Goal: Communication & Community: Answer question/provide support

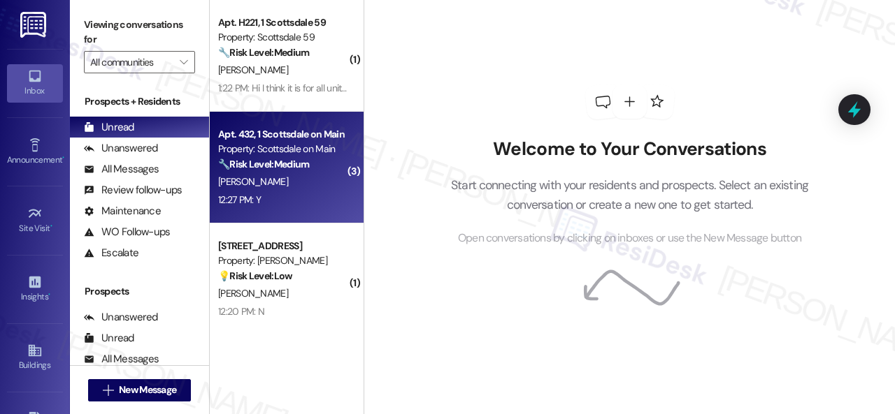
click at [322, 190] on div "[PERSON_NAME]" at bounding box center [283, 181] width 132 height 17
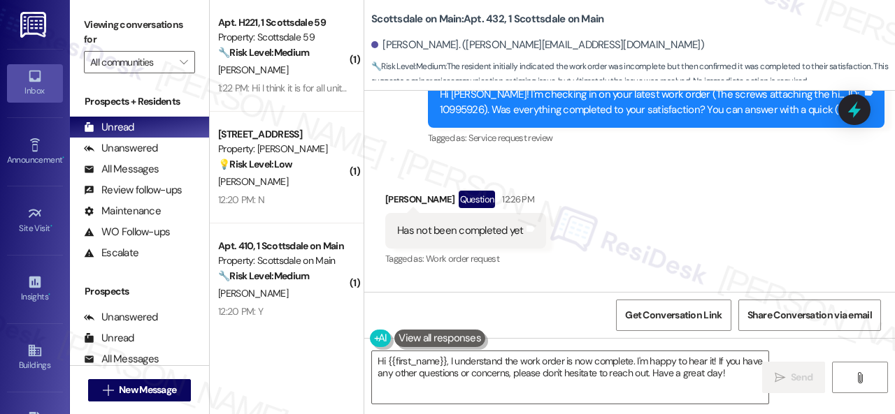
scroll to position [1708, 0]
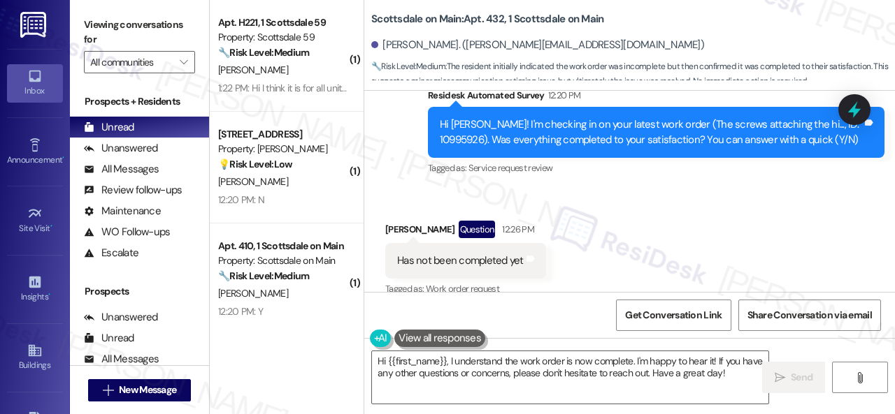
click at [442, 189] on div "Survey, sent via SMS Residesk Automated Survey 12:20 PM Hi [PERSON_NAME]! I'm c…" at bounding box center [655, 134] width 477 height 112
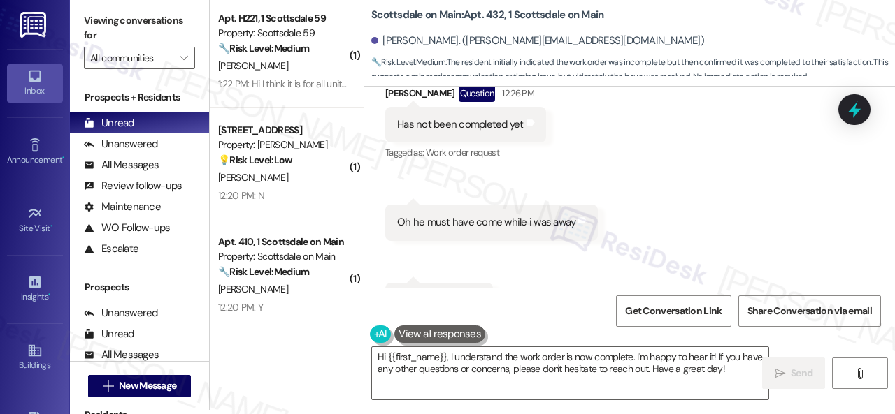
scroll to position [1778, 0]
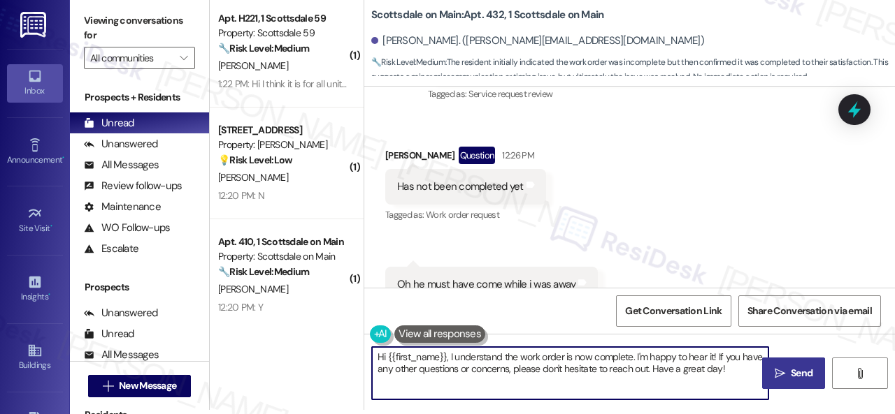
drag, startPoint x: 377, startPoint y: 359, endPoint x: 796, endPoint y: 364, distance: 418.7
click at [802, 365] on div "Hi {{first_name}}, I understand the work order is now complete. I'm happy to he…" at bounding box center [629, 386] width 530 height 105
paste textarea "Thanks for your feedback. We appreciate it. Enjoy your day!"
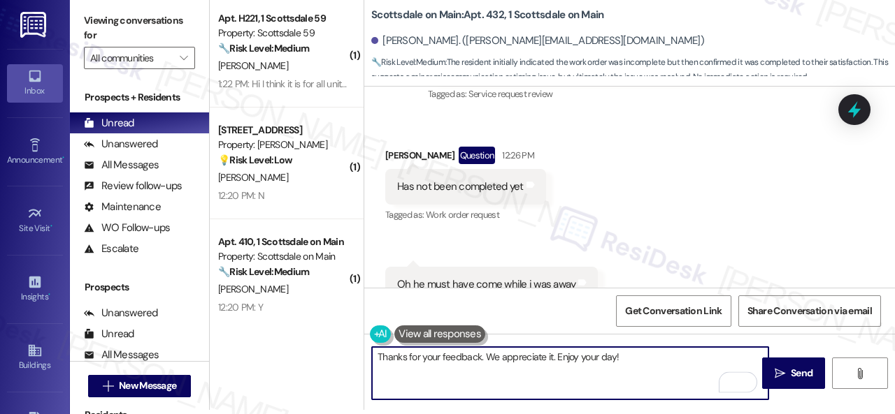
scroll to position [1918, 0]
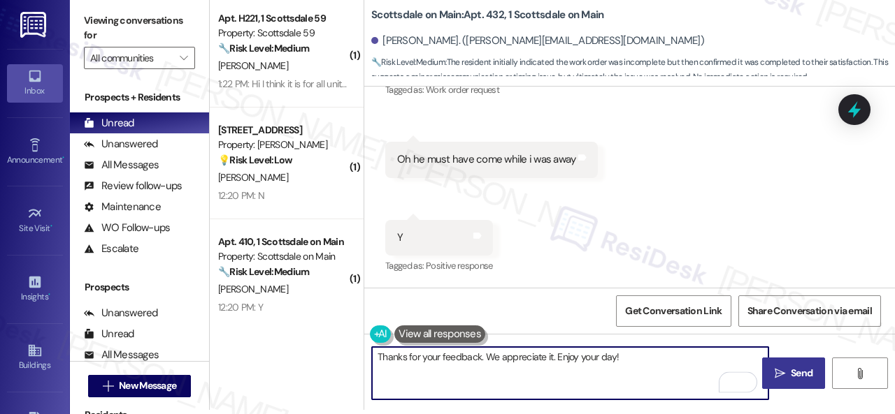
type textarea "Thanks for your feedback. We appreciate it. Enjoy your day!"
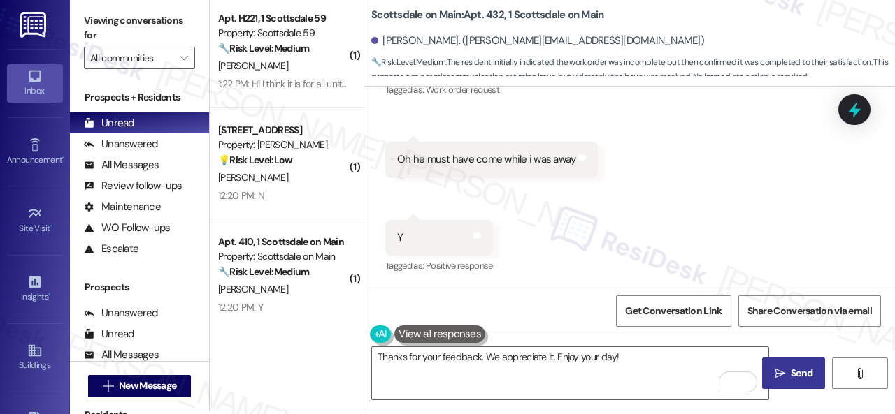
click at [767, 382] on button " Send" at bounding box center [793, 373] width 63 height 31
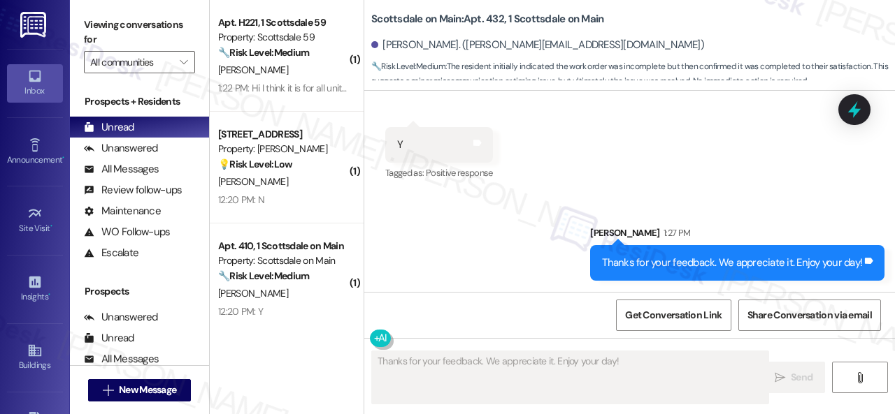
scroll to position [1946, 0]
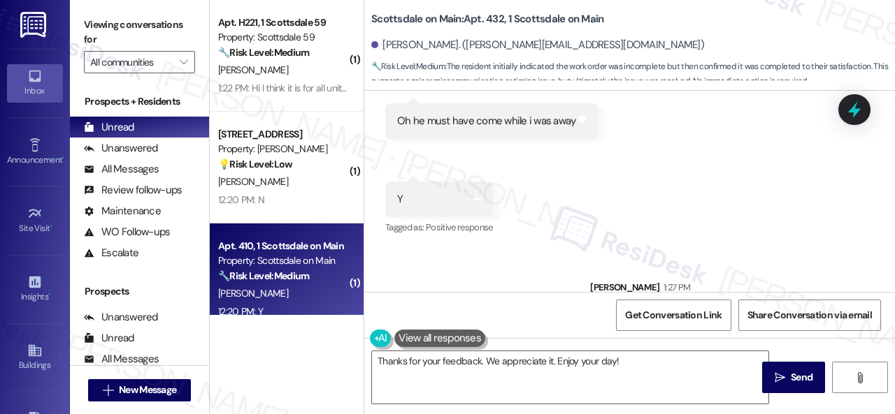
click at [287, 313] on div "12:20 PM: Y 12:20 PM: Y" at bounding box center [283, 311] width 132 height 17
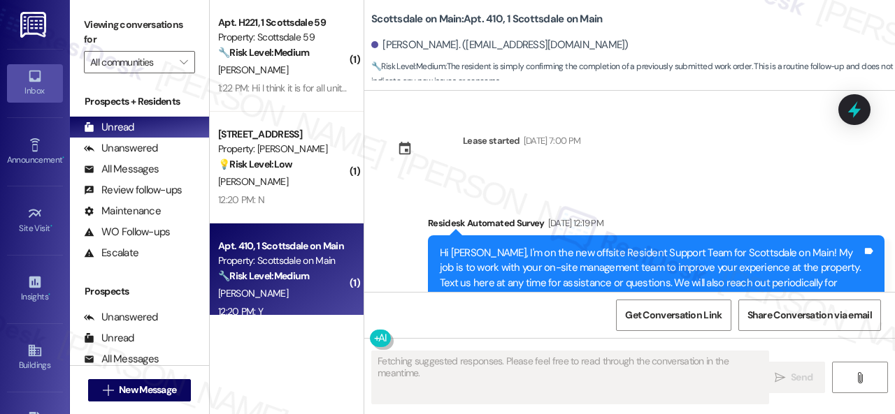
scroll to position [17846, 0]
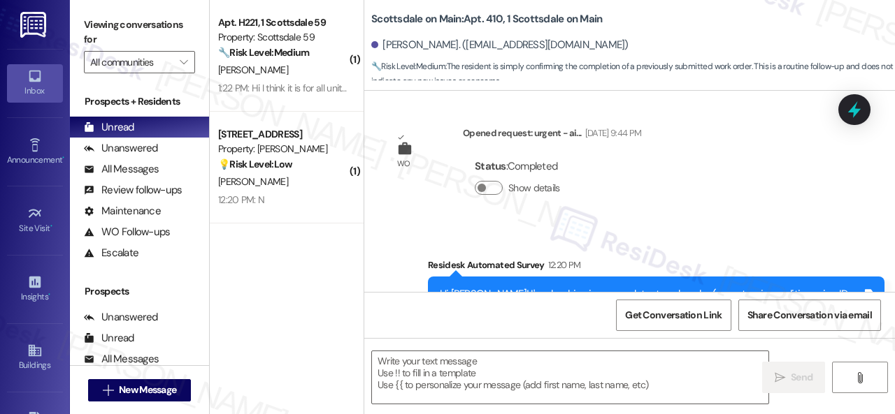
click at [429, 359] on div "Received via SMS [PERSON_NAME] 12:20 PM Y Tags and notes Tagged as: Positive re…" at bounding box center [629, 418] width 530 height 118
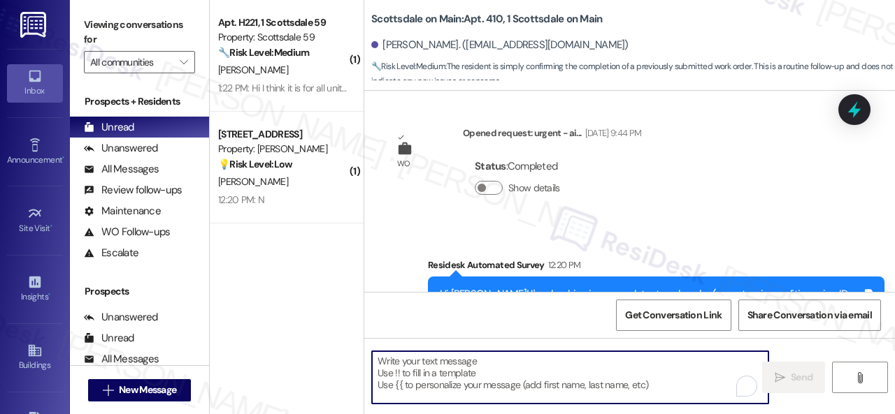
paste textarea "Glad to hear things are all set! If {{property}} met your expectations, please …"
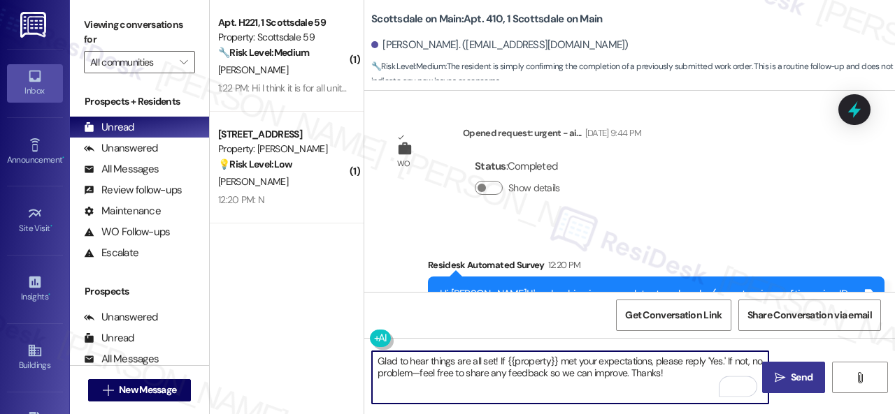
type textarea "Glad to hear things are all set! If {{property}} met your expectations, please …"
click at [788, 379] on span "Send" at bounding box center [801, 377] width 27 height 15
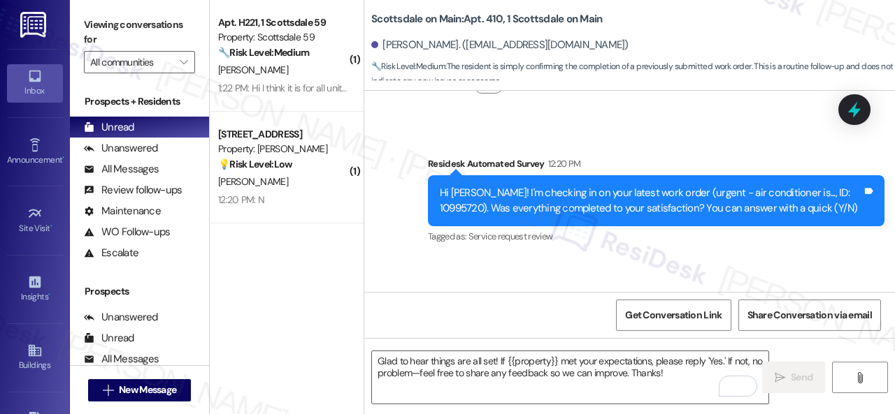
scroll to position [17958, 0]
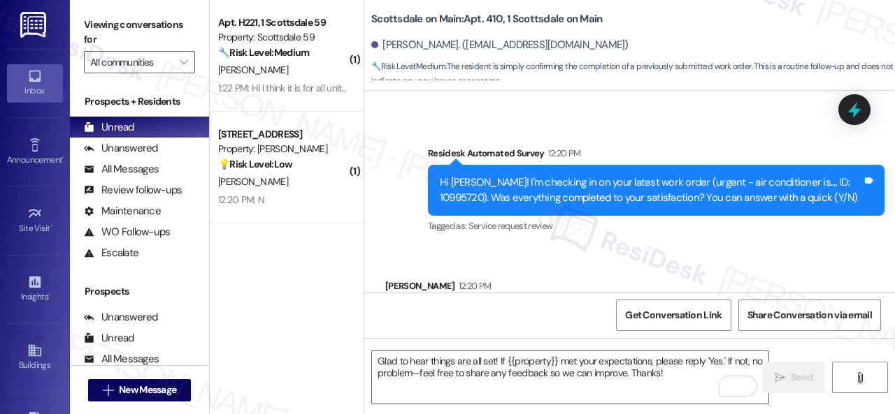
drag, startPoint x: 266, startPoint y: 68, endPoint x: 514, endPoint y: 124, distance: 254.3
click at [266, 68] on div "[PERSON_NAME]" at bounding box center [283, 70] width 132 height 17
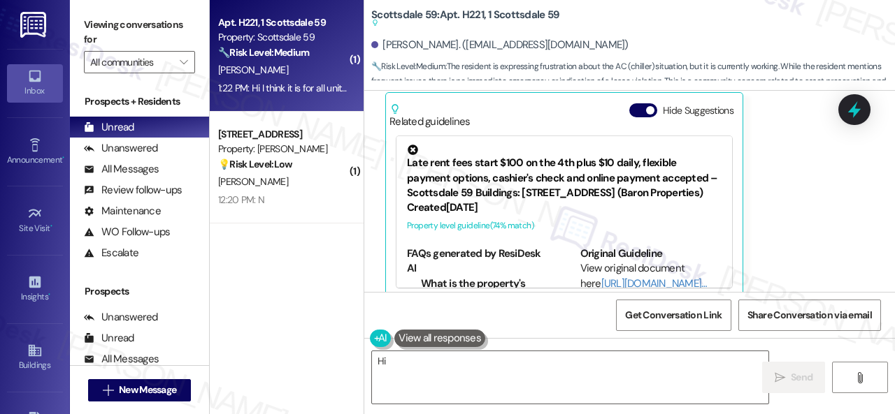
scroll to position [1930, 0]
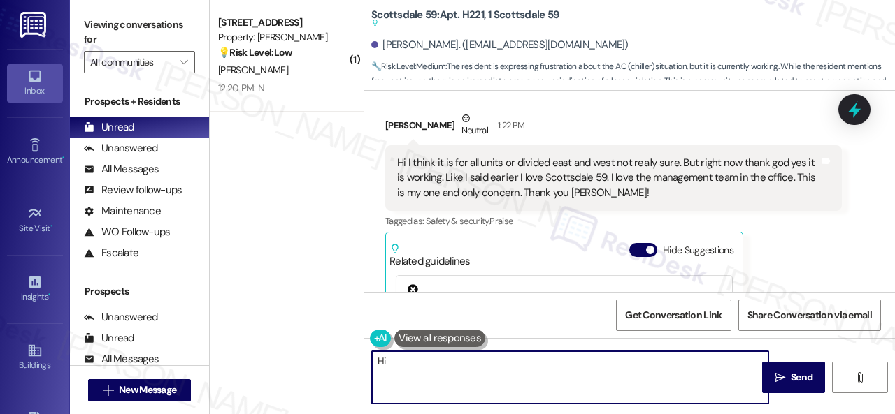
drag, startPoint x: 478, startPoint y: 385, endPoint x: 213, endPoint y: 302, distance: 277.6
click at [218, 303] on div "( 1 ) Apt. 207, 1 Merino Apts LLLP Property: [PERSON_NAME] 💡 Risk Level: Low Th…" at bounding box center [552, 207] width 685 height 414
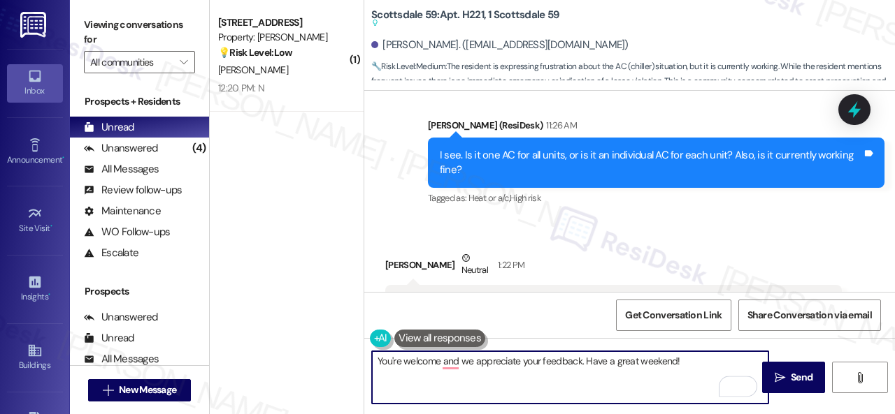
scroll to position [2070, 0]
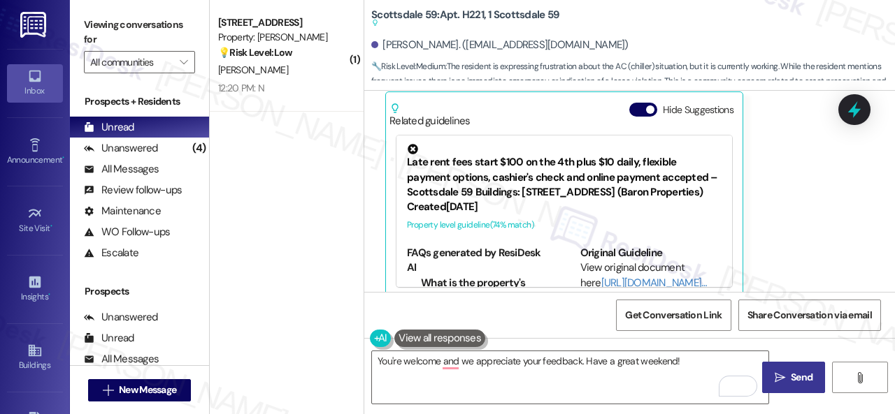
click at [780, 374] on span " Send" at bounding box center [794, 377] width 44 height 15
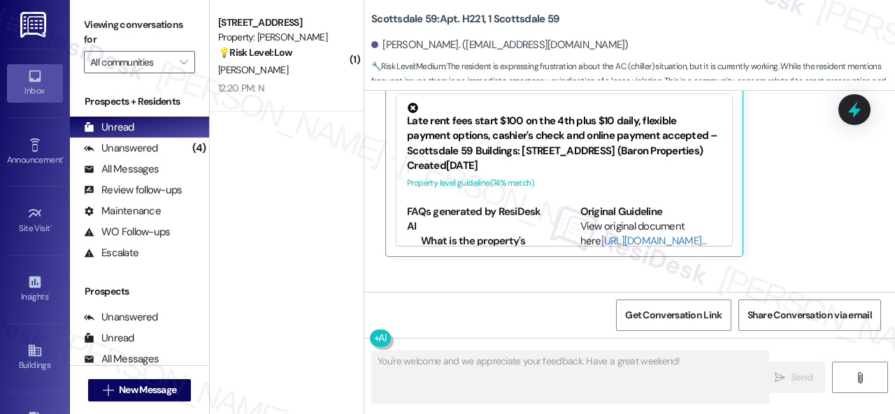
scroll to position [2028, 0]
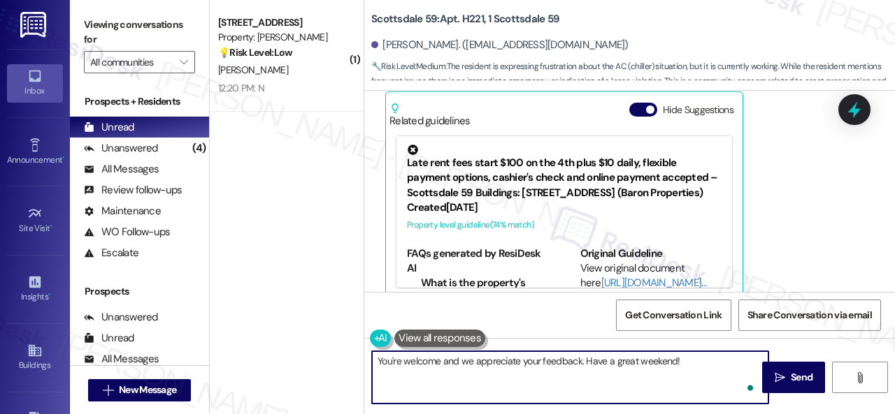
drag, startPoint x: 464, startPoint y: 388, endPoint x: 261, endPoint y: 326, distance: 212.5
click at [261, 326] on div "( 1 ) Apt. 207, 1 Merino Apts LLLP Property: [PERSON_NAME] 💡 Risk Level: Low Th…" at bounding box center [552, 207] width 685 height 414
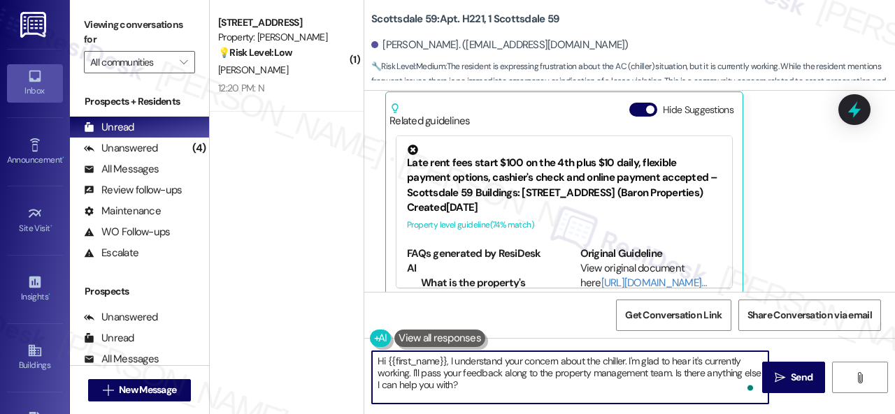
paste textarea "I'm sorry that the work order wasn't completed to your satisfaction. Can you pl…"
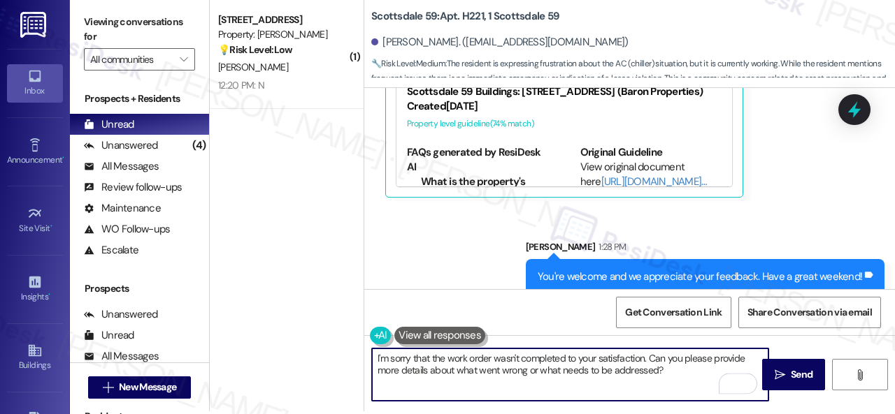
scroll to position [4, 0]
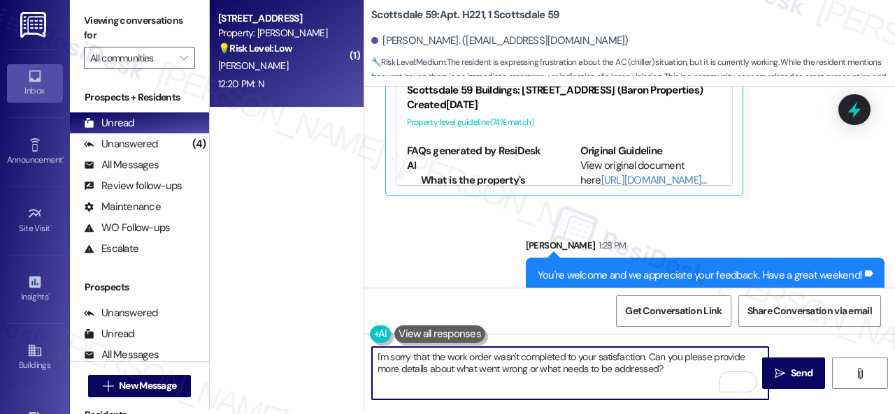
type textarea "I'm sorry that the work order wasn't completed to your satisfaction. Can you pl…"
click at [309, 75] on div "12:20 PM: N 12:20 PM: N" at bounding box center [283, 83] width 132 height 17
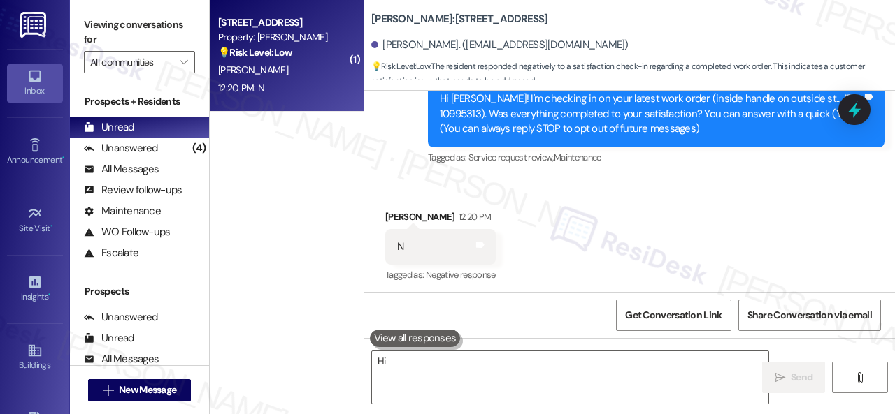
scroll to position [185, 0]
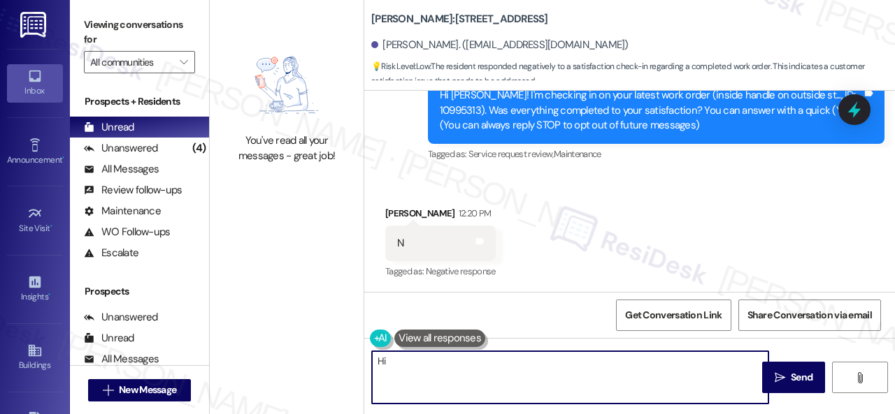
drag, startPoint x: 431, startPoint y: 391, endPoint x: 285, endPoint y: 342, distance: 154.1
click at [285, 342] on div "You've read all your messages - great job! [PERSON_NAME]: Apt. 207, 1 Merino Ap…" at bounding box center [552, 207] width 685 height 414
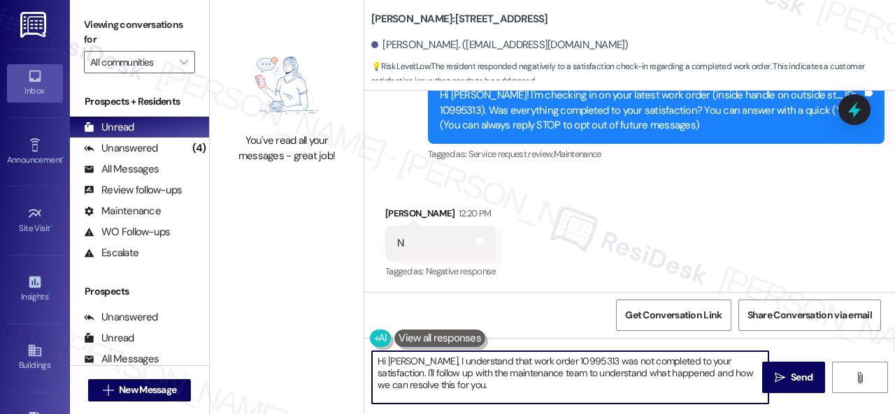
paste textarea "I'm sorry that the work order wasn't completed to your satisfaction. Can you pl…"
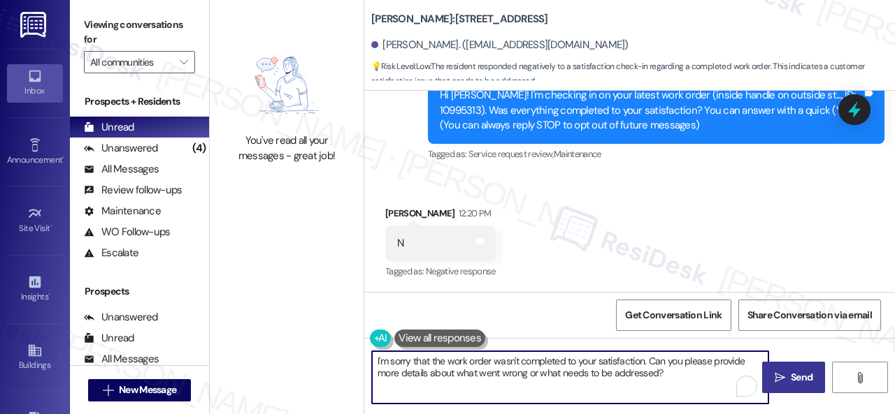
type textarea "I'm sorry that the work order wasn't completed to your satisfaction. Can you pl…"
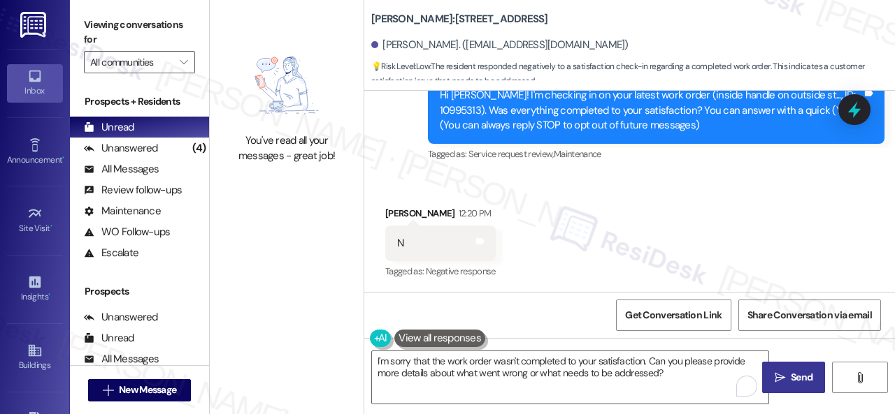
click at [795, 379] on span "Send" at bounding box center [801, 377] width 22 height 15
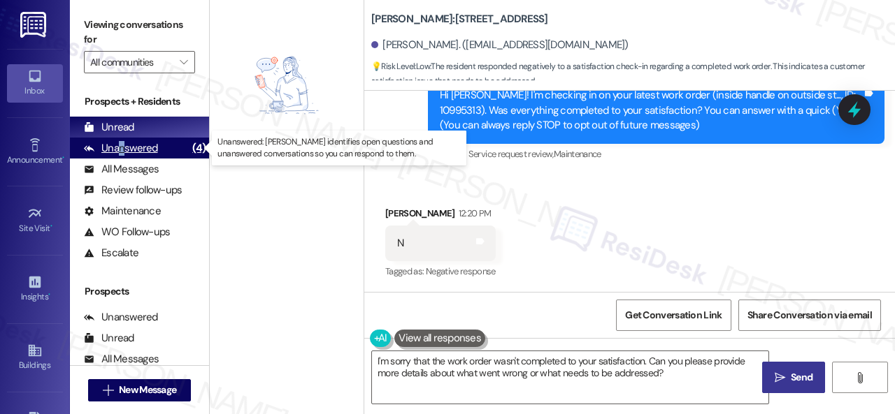
click at [120, 155] on div "Unanswered" at bounding box center [121, 148] width 74 height 15
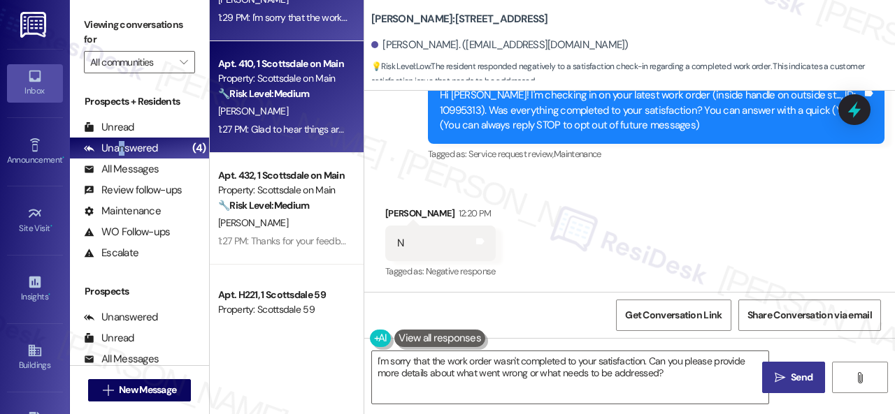
scroll to position [131, 0]
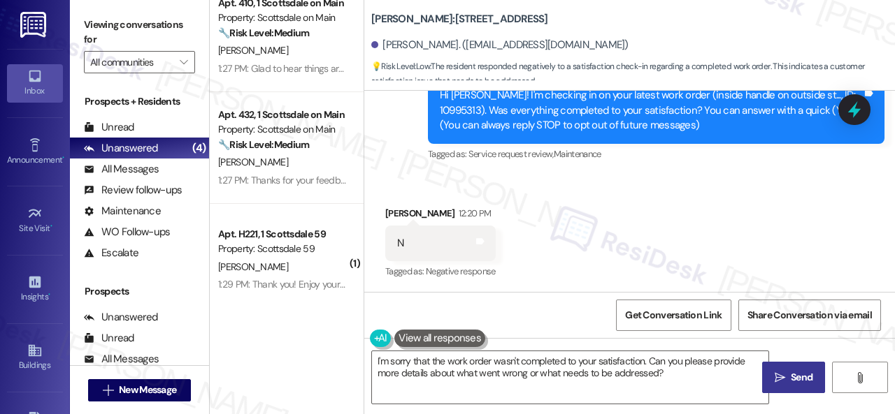
click at [310, 273] on div "[PERSON_NAME]" at bounding box center [283, 267] width 132 height 17
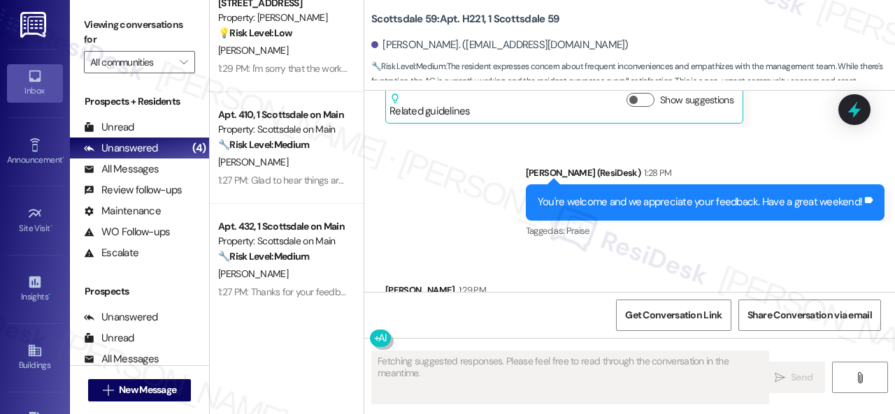
scroll to position [2098, 0]
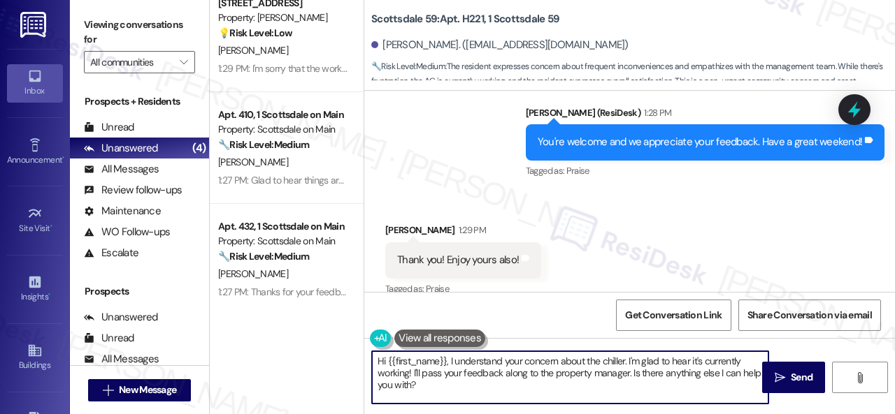
drag, startPoint x: 446, startPoint y: 374, endPoint x: 324, endPoint y: 352, distance: 123.5
click at [324, 352] on div "Apt. H221, 1 Scottsdale 59 Property: Scottsdale 59 🔧 Risk Level: Medium The res…" at bounding box center [552, 207] width 685 height 414
click at [438, 394] on textarea "Hi {{first_name}}, I understand your concern about the chiller. I'm glad to hea…" at bounding box center [570, 378] width 396 height 52
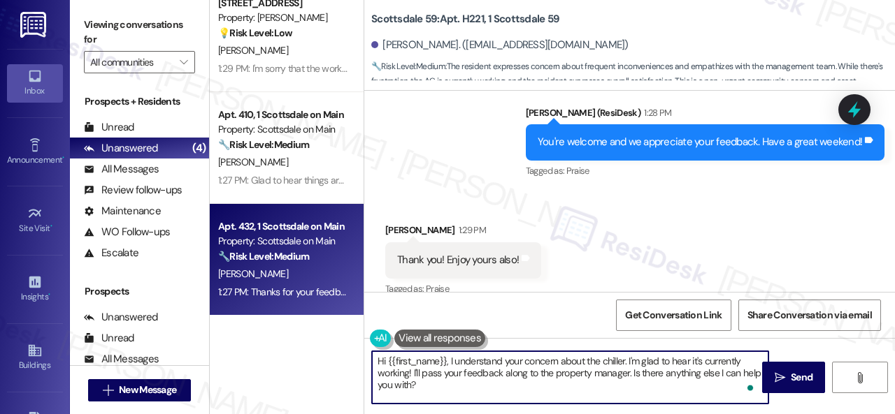
drag, startPoint x: 442, startPoint y: 391, endPoint x: 233, endPoint y: 310, distance: 223.5
click at [252, 322] on div "Apt. H221, 1 Scottsdale 59 Property: Scottsdale 59 🔧 Risk Level: Medium The res…" at bounding box center [552, 207] width 685 height 414
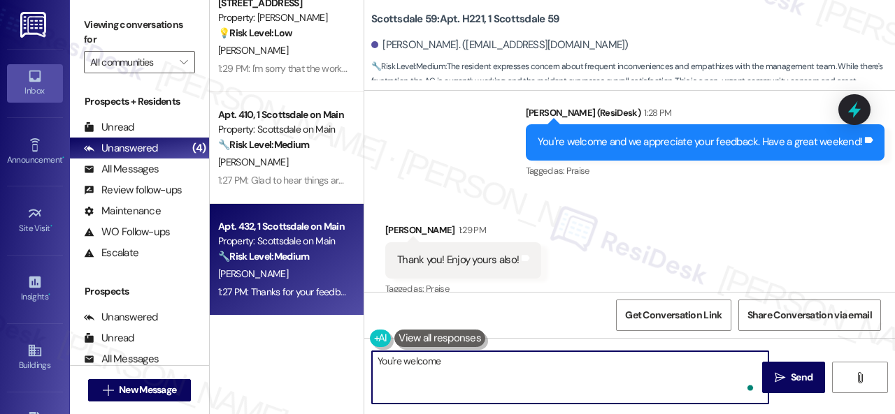
type textarea "You're welcome!"
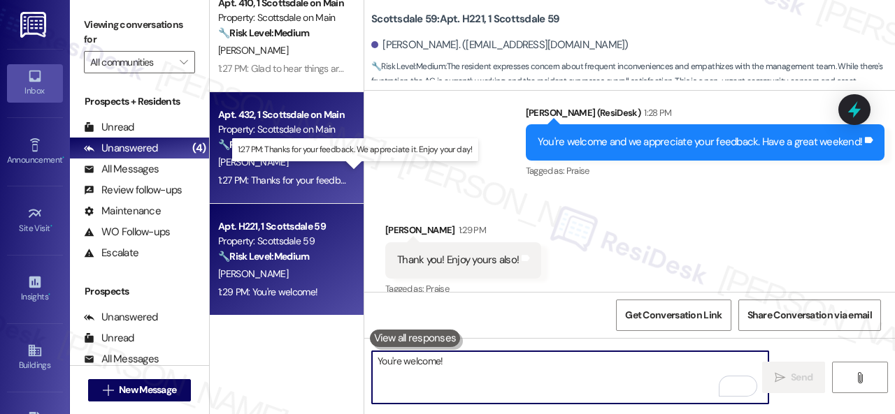
scroll to position [4, 0]
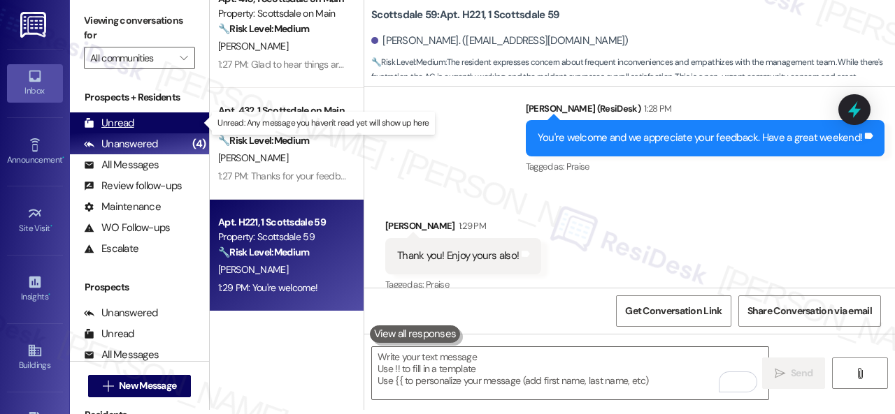
click at [130, 124] on div "Unread" at bounding box center [109, 123] width 50 height 15
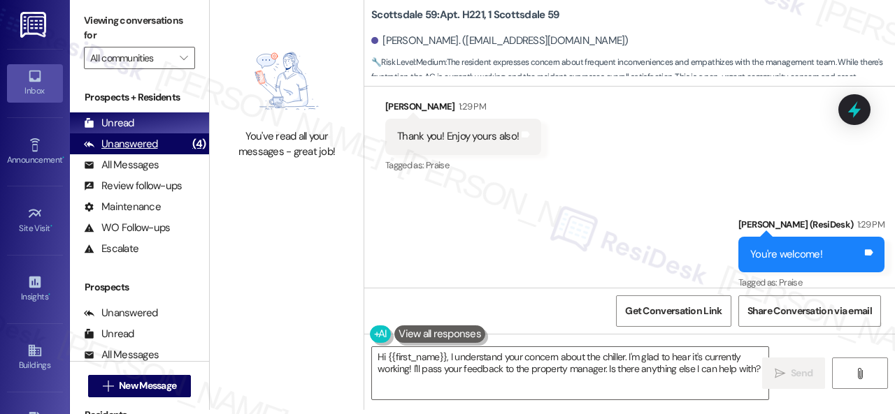
click at [152, 145] on div "Unanswered" at bounding box center [121, 144] width 74 height 15
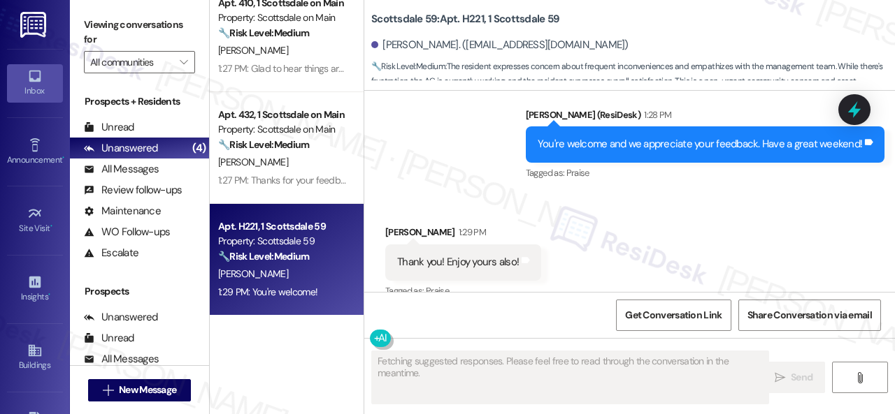
scroll to position [2098, 0]
